Goal: Navigation & Orientation: Find specific page/section

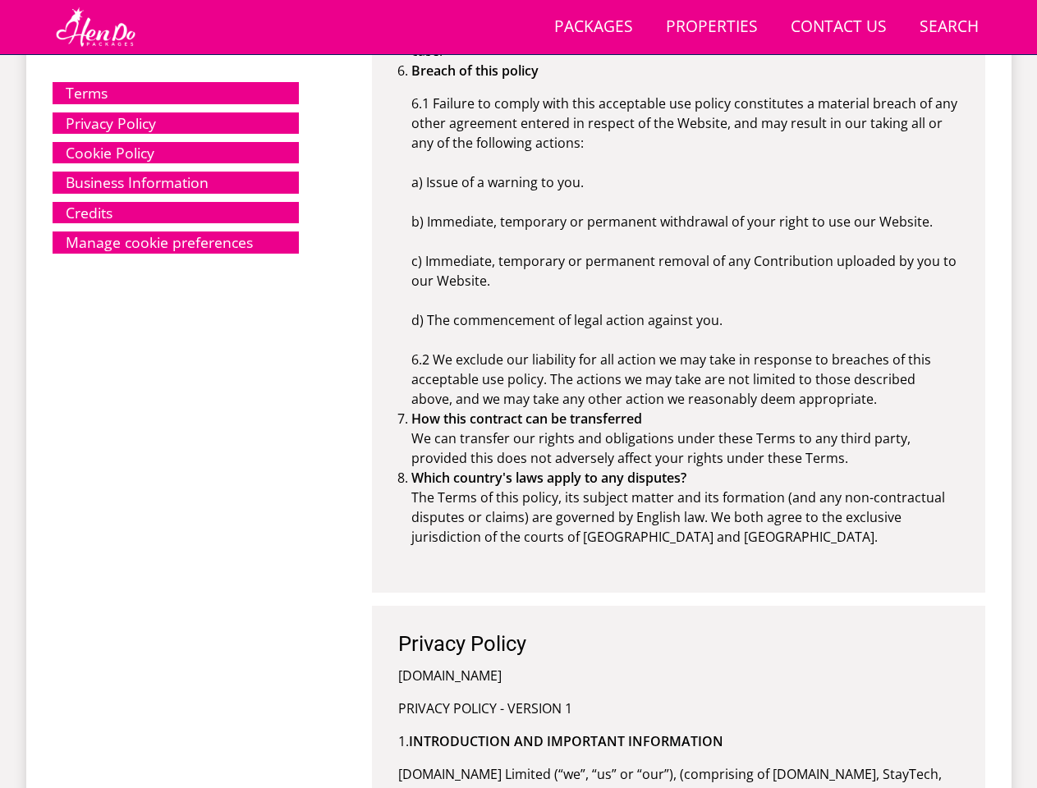
scroll to position [9174, 0]
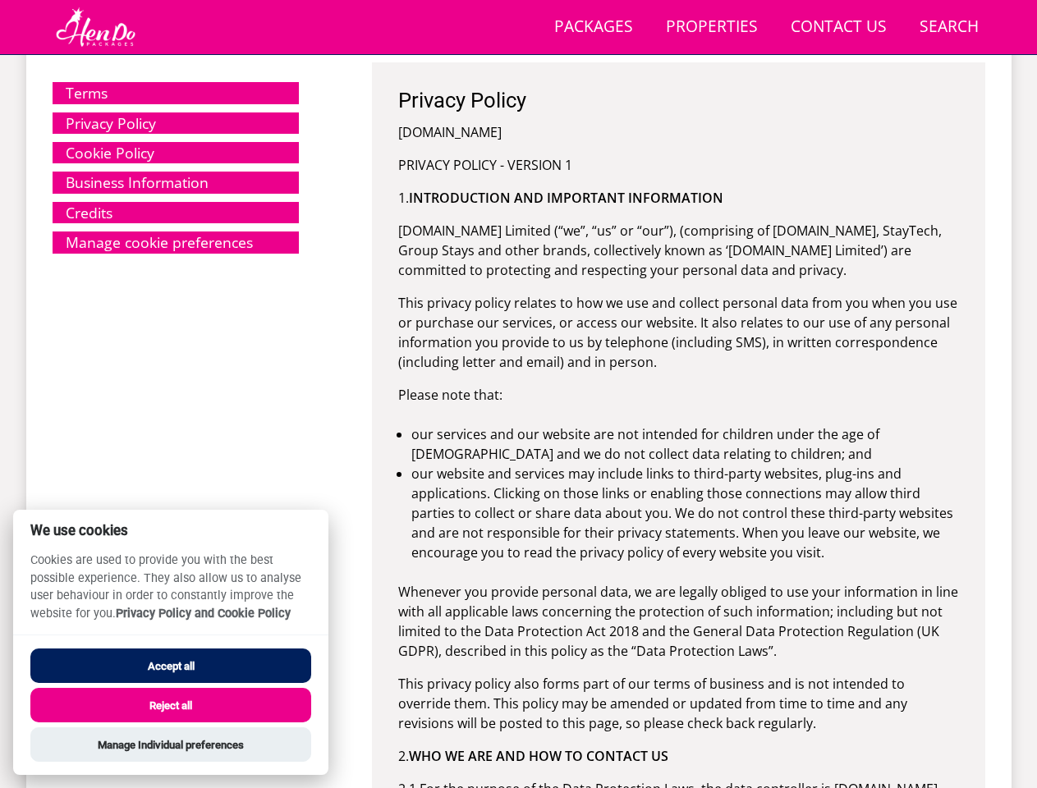
click at [949, 27] on link "Search Check Availability" at bounding box center [949, 27] width 72 height 37
click at [176, 242] on link "Manage cookie preferences" at bounding box center [176, 242] width 246 height 21
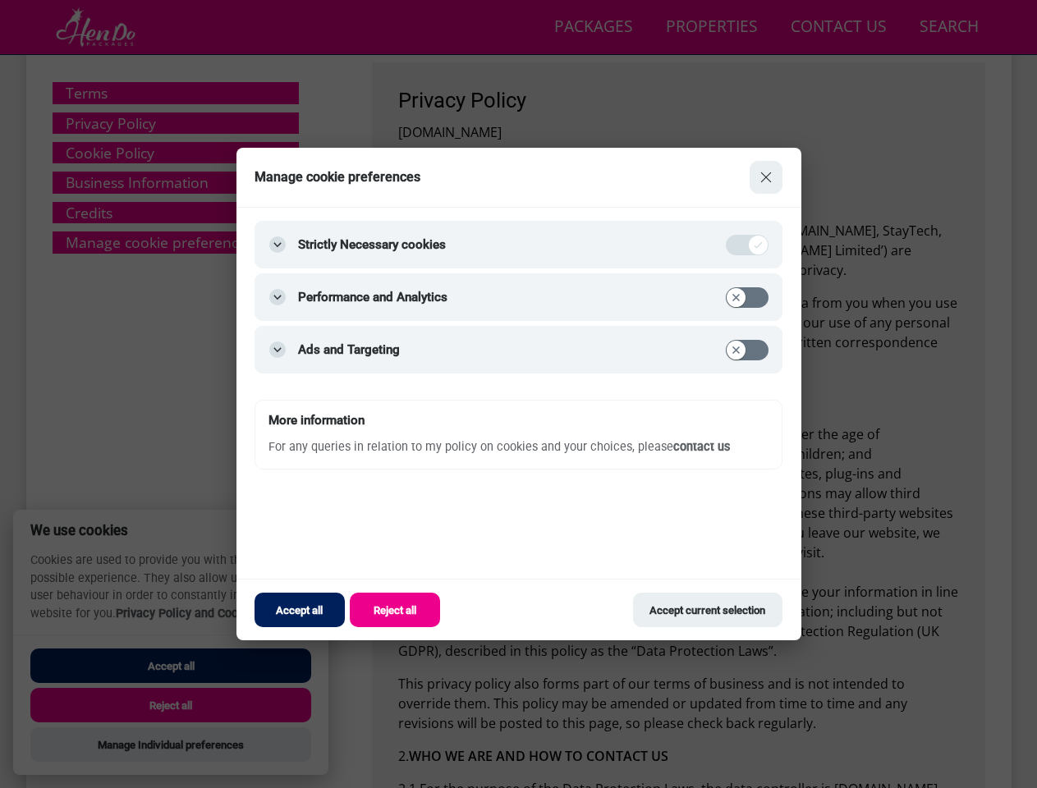
click at [171, 666] on button "Accept all" at bounding box center [170, 666] width 281 height 34
checkbox input "true"
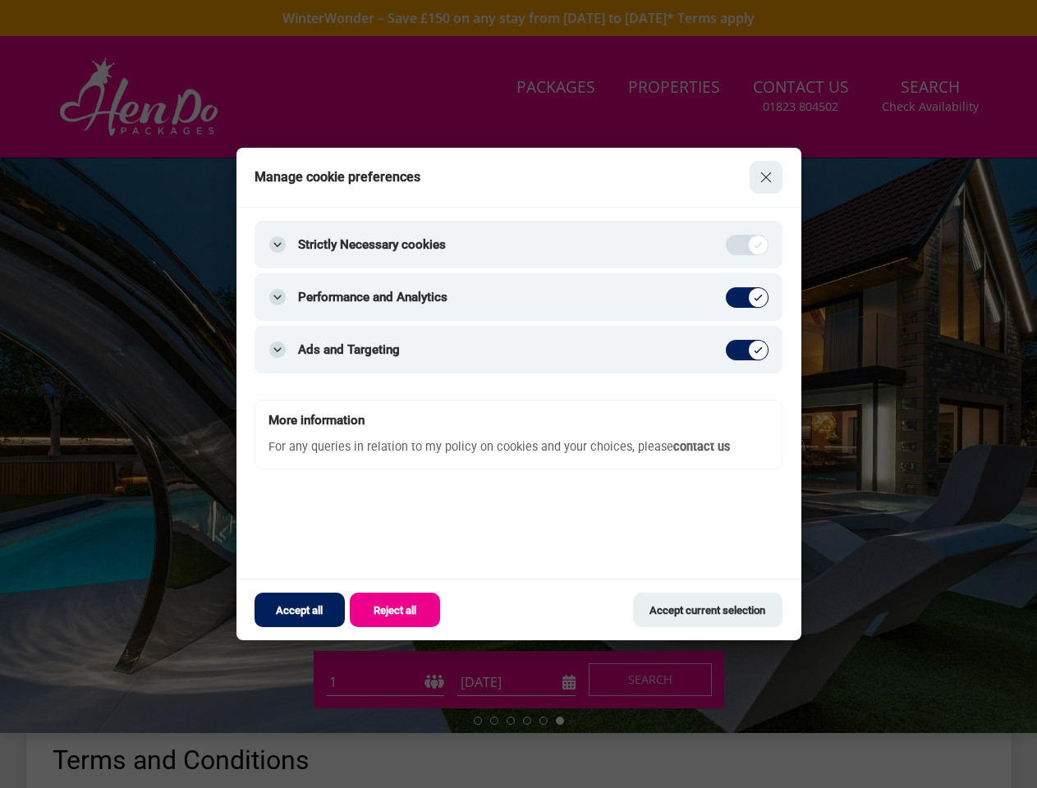
click at [171, 745] on div at bounding box center [518, 394] width 1037 height 788
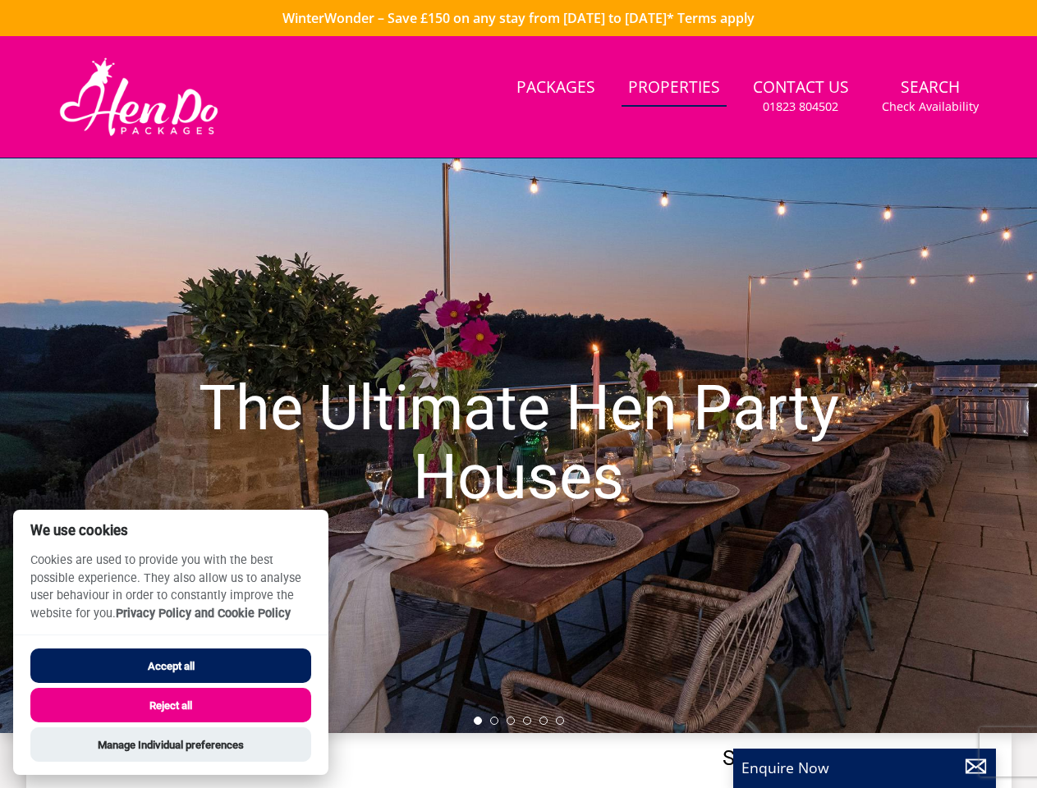
click at [518, 394] on h1 "The Ultimate Hen Party Houses" at bounding box center [518, 443] width 726 height 203
click at [930, 96] on link "Search Check Availability" at bounding box center [930, 96] width 110 height 53
click at [518, 446] on h1 "The Ultimate Hen Party Houses" at bounding box center [518, 443] width 726 height 203
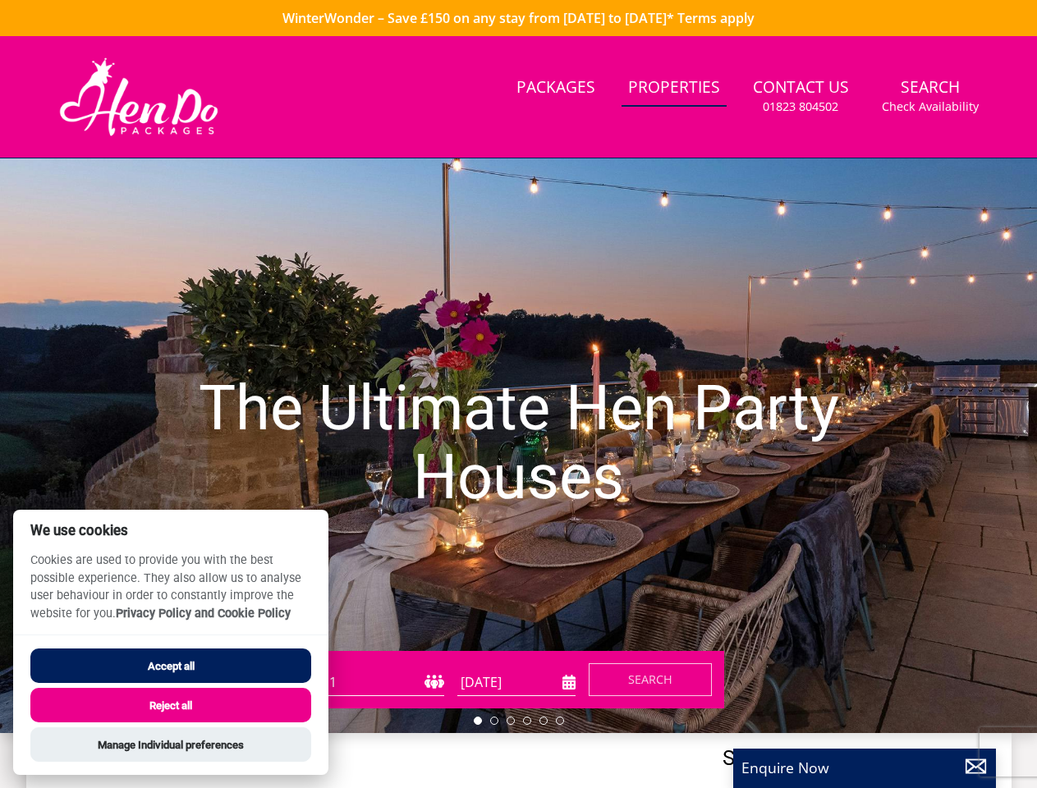
click at [478, 721] on li at bounding box center [478, 721] width 8 height 8
click at [494, 721] on li at bounding box center [494, 721] width 8 height 8
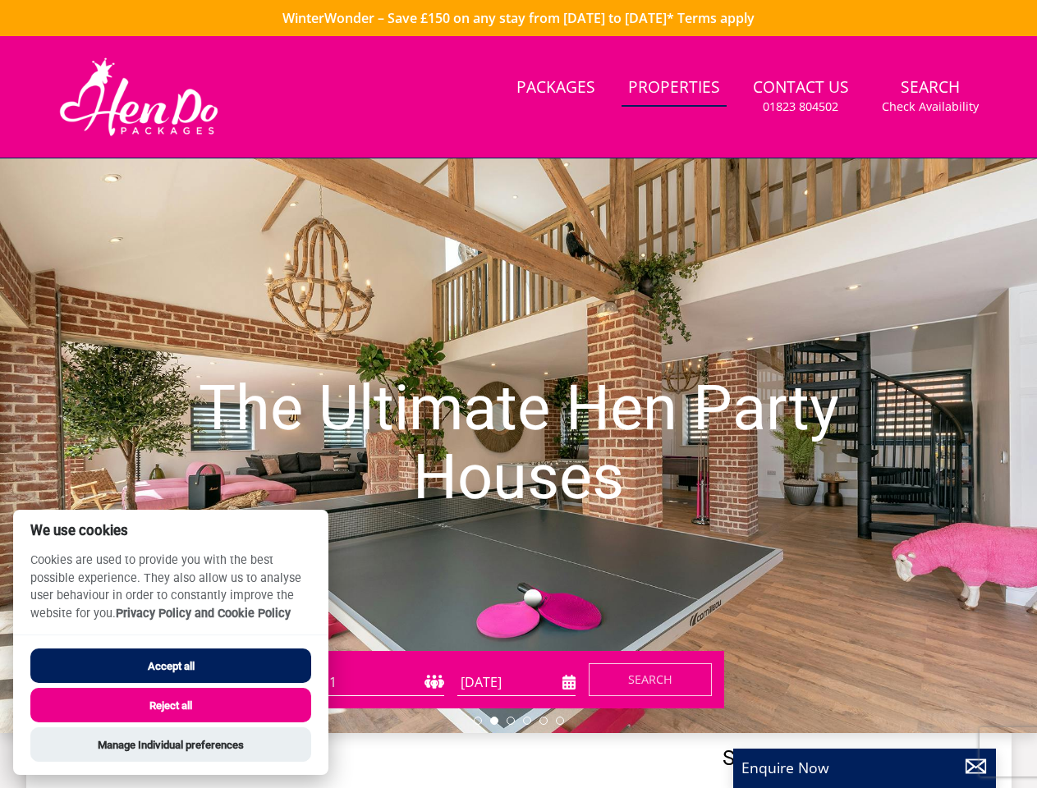
click at [511, 721] on li at bounding box center [511, 721] width 8 height 8
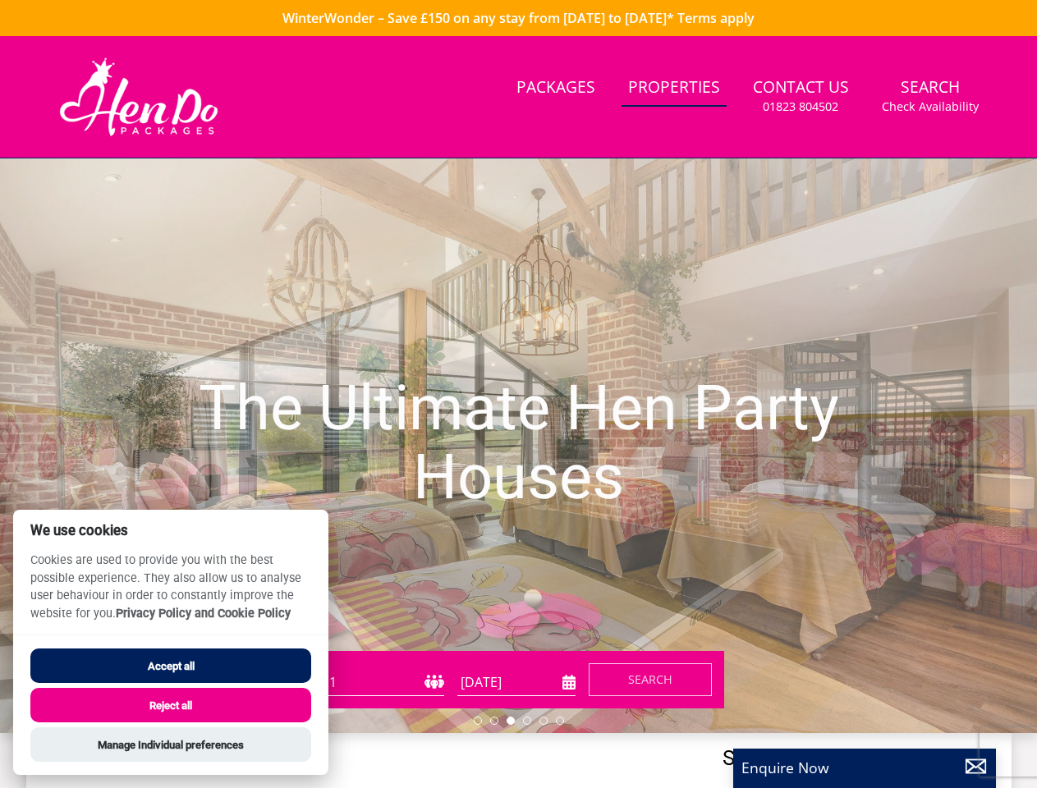
click at [527, 721] on li at bounding box center [527, 721] width 8 height 8
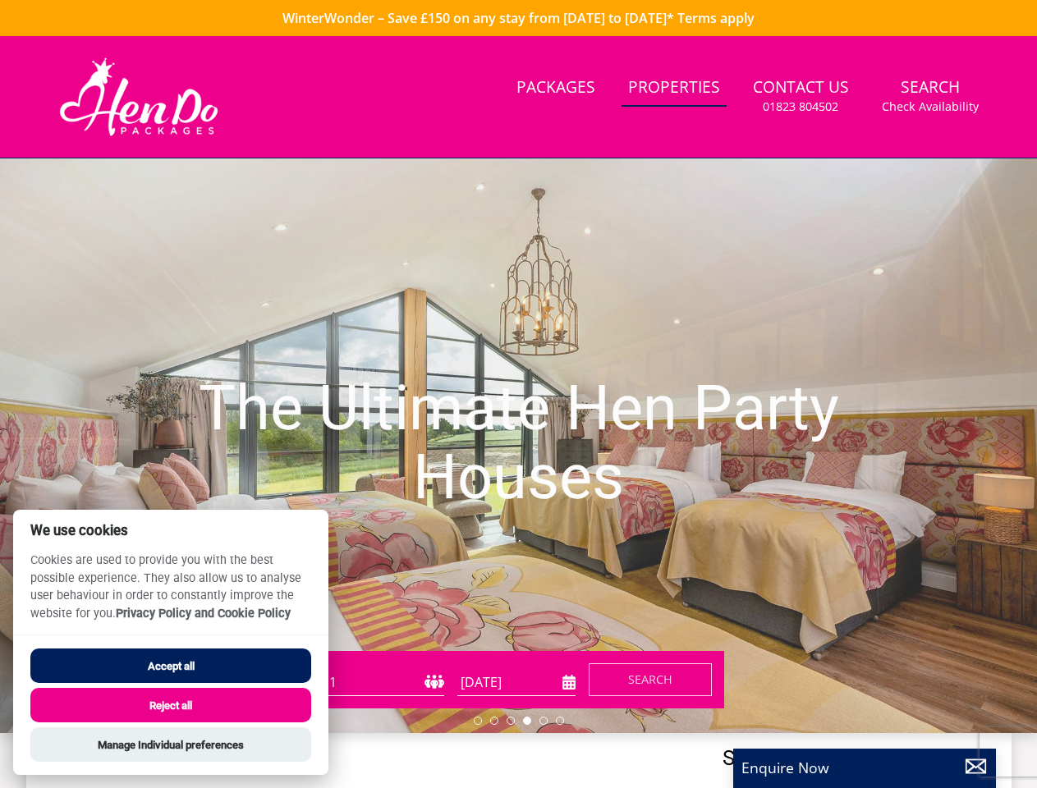
click at [543, 721] on li at bounding box center [543, 721] width 8 height 8
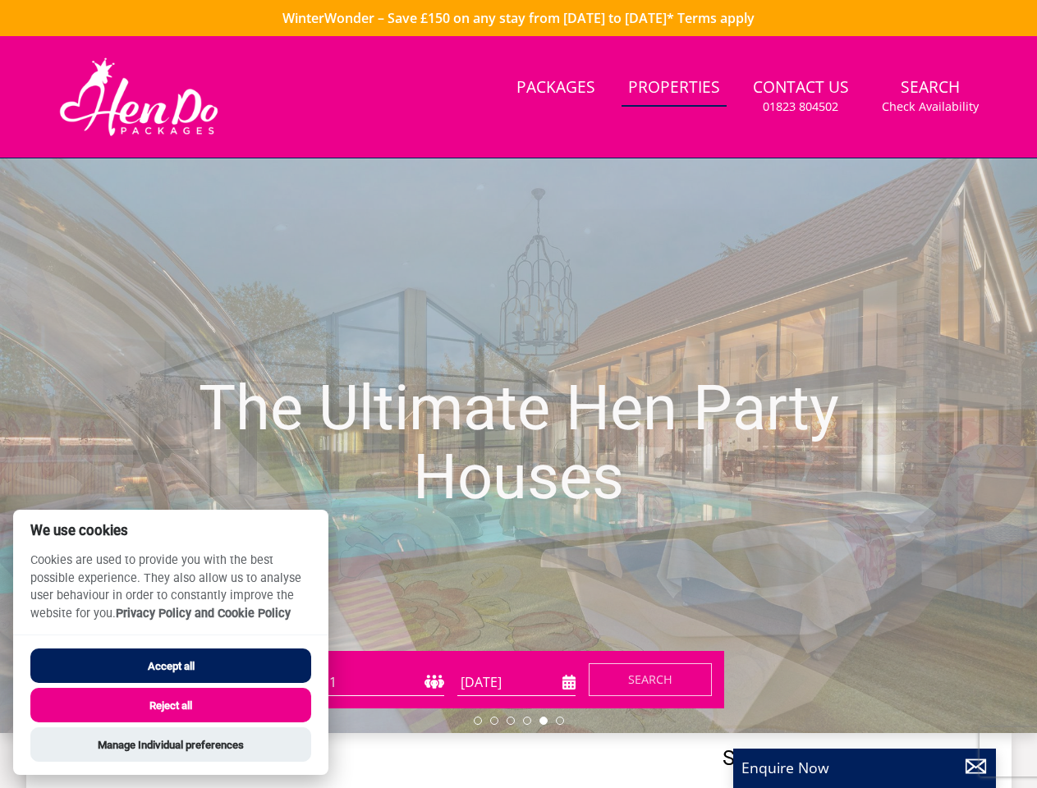
click at [560, 721] on li at bounding box center [560, 721] width 8 height 8
